Goal: Information Seeking & Learning: Find specific fact

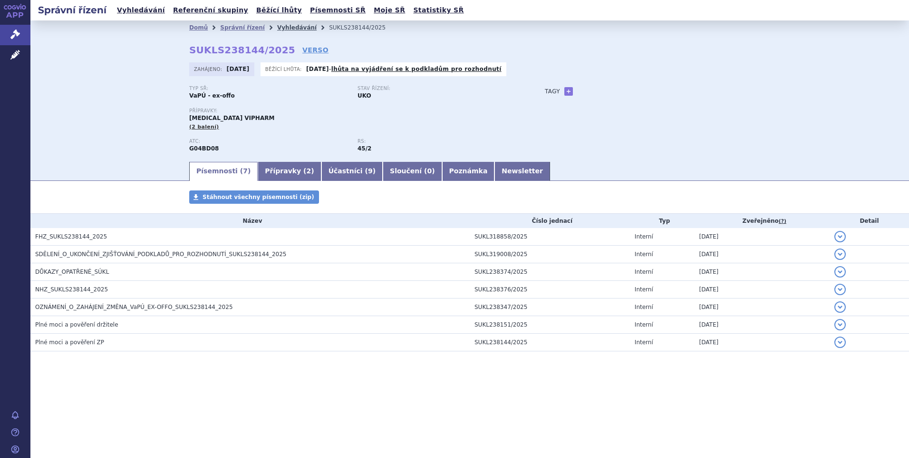
click at [285, 27] on link "Vyhledávání" at bounding box center [296, 27] width 39 height 7
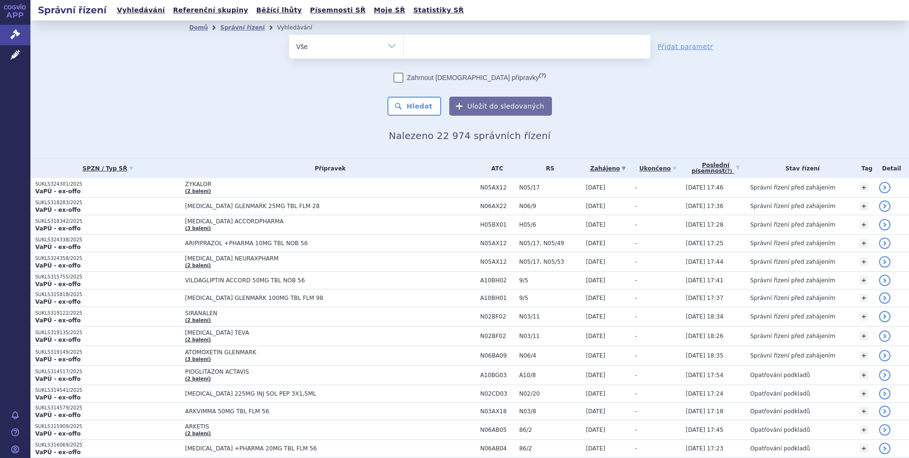
click at [441, 48] on ul at bounding box center [527, 45] width 247 height 20
click at [404, 48] on select at bounding box center [403, 46] width 0 height 24
type input "Vy"
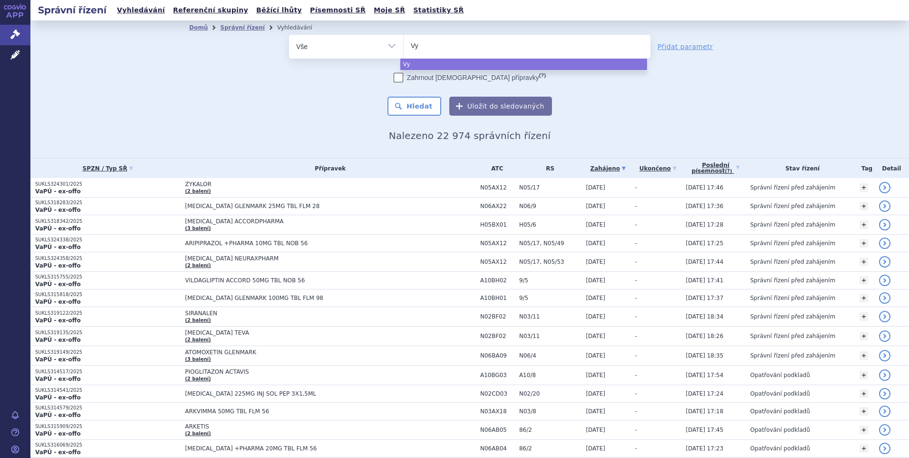
type input "Vyy"
type input "Vy"
type input "Vyl"
type input "Vylo"
type input "Vyloy"
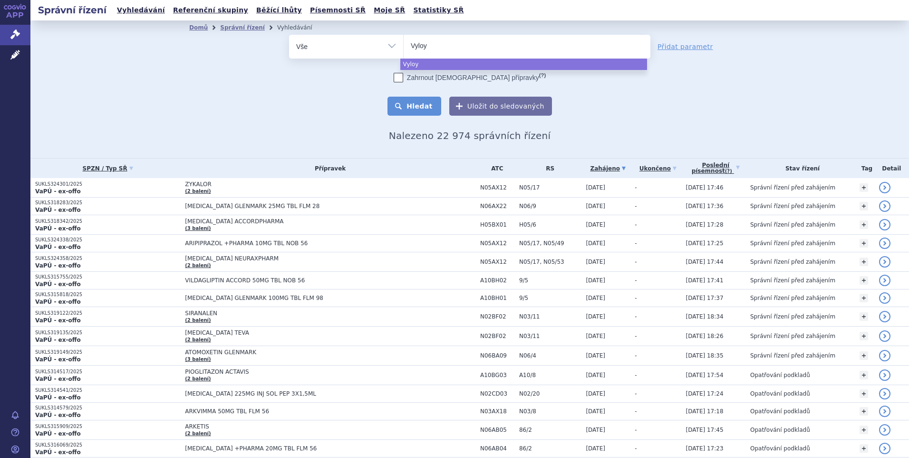
select select "Vyloy"
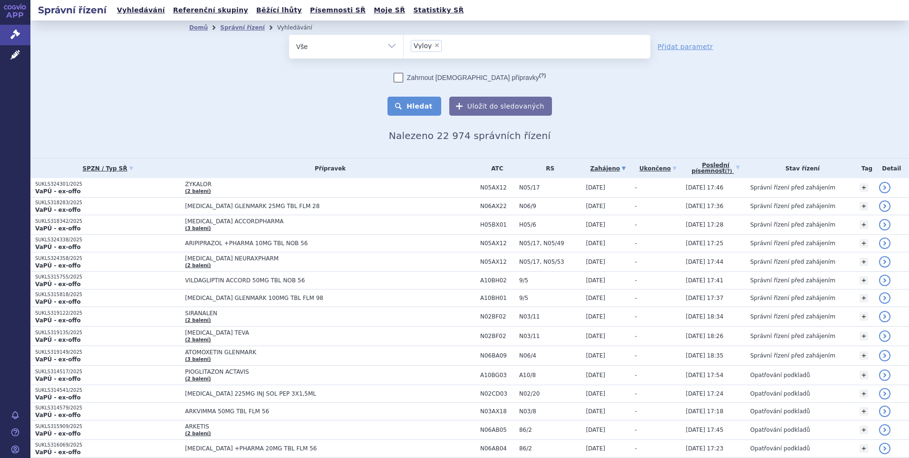
click at [425, 107] on button "Hledat" at bounding box center [415, 106] width 54 height 19
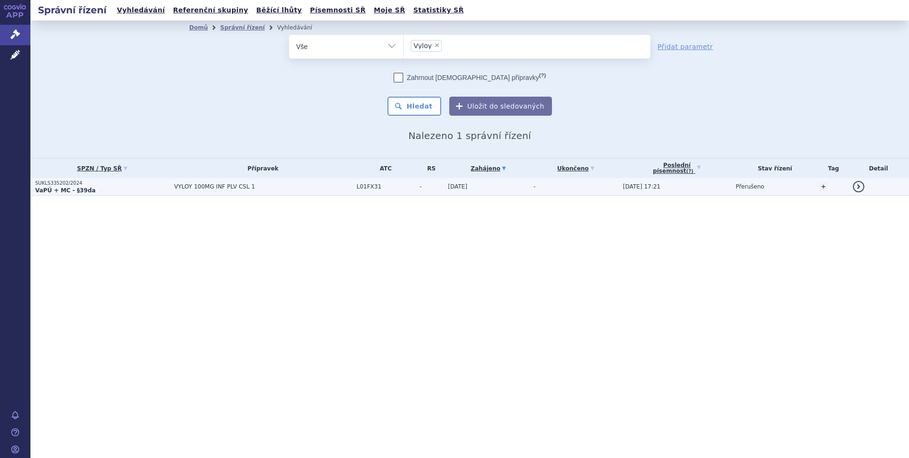
click at [220, 188] on span "VYLOY 100MG INF PLV CSL 1" at bounding box center [263, 186] width 178 height 7
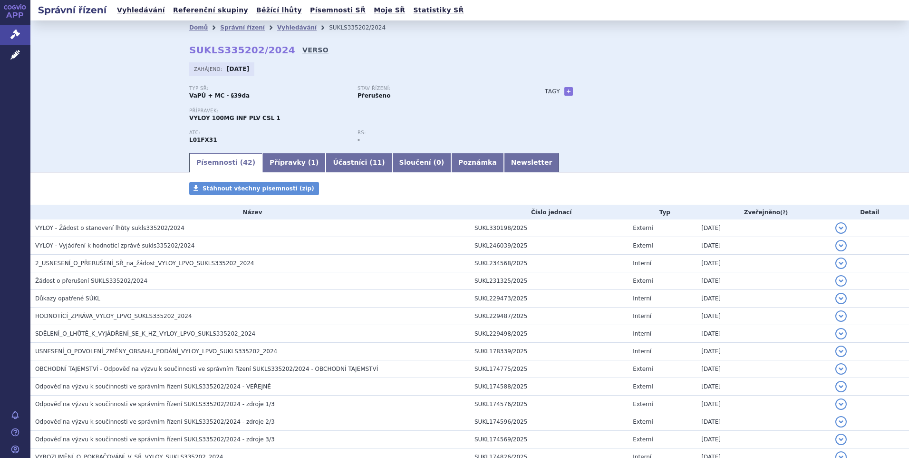
click at [302, 49] on link "VERSO" at bounding box center [315, 50] width 26 height 10
